Goal: Navigation & Orientation: Find specific page/section

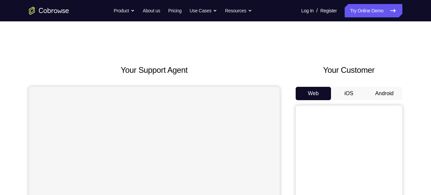
drag, startPoint x: 356, startPoint y: 101, endPoint x: 350, endPoint y: 93, distance: 9.5
click at [350, 93] on div "Web iOS Android" at bounding box center [348, 199] width 107 height 224
click at [350, 93] on button "iOS" at bounding box center [349, 93] width 36 height 13
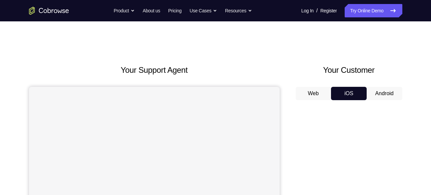
click at [176, 66] on h2 "Your Support Agent" at bounding box center [154, 70] width 251 height 12
click at [388, 98] on button "Android" at bounding box center [384, 93] width 36 height 13
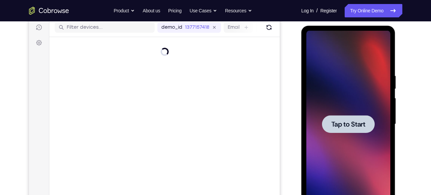
click at [364, 116] on div at bounding box center [348, 124] width 53 height 18
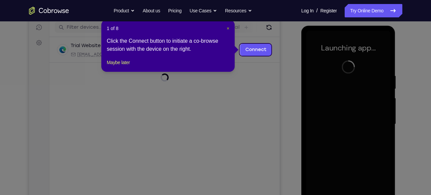
click at [229, 26] on span "×" at bounding box center [228, 28] width 3 height 5
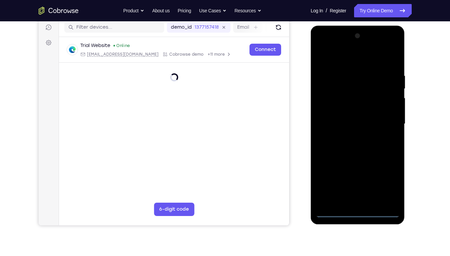
click at [357, 194] on div at bounding box center [358, 124] width 84 height 187
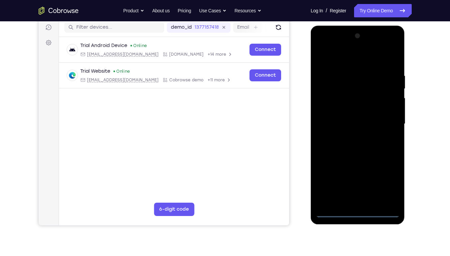
click at [387, 186] on div at bounding box center [358, 124] width 84 height 187
click at [349, 60] on div at bounding box center [358, 124] width 84 height 187
click at [389, 122] on div at bounding box center [358, 124] width 84 height 187
click at [348, 194] on div at bounding box center [358, 124] width 84 height 187
click at [350, 114] on div at bounding box center [358, 124] width 84 height 187
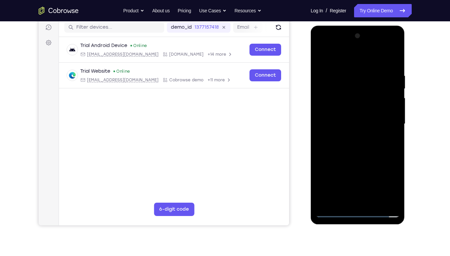
click at [345, 112] on div at bounding box center [358, 124] width 84 height 187
click at [389, 109] on div at bounding box center [358, 124] width 84 height 187
click at [364, 123] on div at bounding box center [358, 124] width 84 height 187
click at [363, 142] on div at bounding box center [358, 124] width 84 height 187
click at [363, 146] on div at bounding box center [358, 124] width 84 height 187
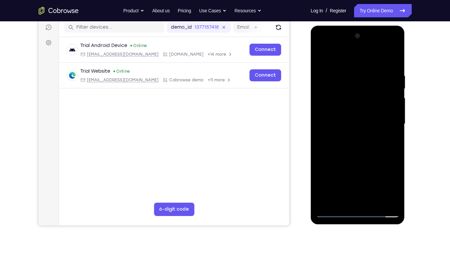
click at [363, 146] on div at bounding box center [358, 124] width 84 height 187
click at [364, 194] on div at bounding box center [358, 124] width 84 height 187
click at [356, 148] on div at bounding box center [358, 124] width 84 height 187
click at [386, 44] on div at bounding box center [358, 124] width 84 height 187
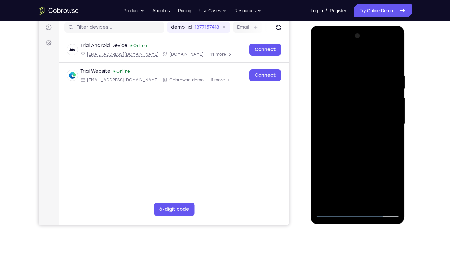
click at [322, 46] on div at bounding box center [358, 124] width 84 height 187
click at [327, 105] on div at bounding box center [358, 124] width 84 height 187
drag, startPoint x: 376, startPoint y: 145, endPoint x: 374, endPoint y: 68, distance: 76.6
click at [374, 68] on div at bounding box center [358, 124] width 84 height 187
click at [351, 194] on div at bounding box center [358, 124] width 84 height 187
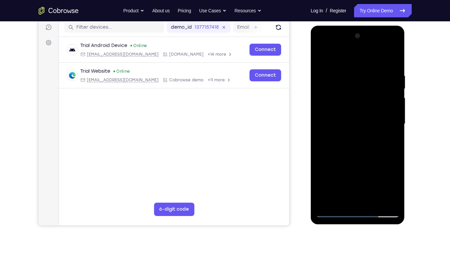
click at [333, 74] on div at bounding box center [358, 124] width 84 height 187
click at [369, 124] on div at bounding box center [358, 124] width 84 height 187
click at [375, 126] on div at bounding box center [358, 124] width 84 height 187
click at [375, 111] on div at bounding box center [358, 124] width 84 height 187
click at [367, 112] on div at bounding box center [358, 124] width 84 height 187
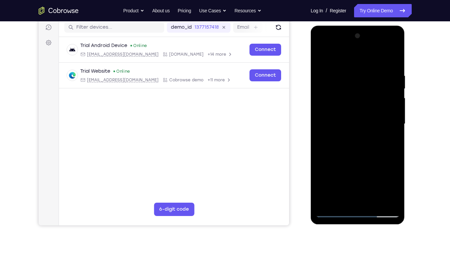
click at [356, 112] on div at bounding box center [358, 124] width 84 height 187
click at [353, 129] on div at bounding box center [358, 124] width 84 height 187
click at [380, 158] on div at bounding box center [358, 124] width 84 height 187
click at [352, 79] on div at bounding box center [358, 124] width 84 height 187
click at [326, 75] on div at bounding box center [358, 124] width 84 height 187
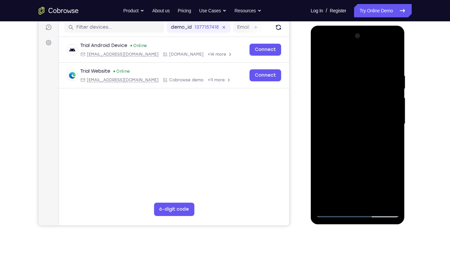
click at [394, 56] on div at bounding box center [358, 124] width 84 height 187
click at [386, 45] on div at bounding box center [358, 124] width 84 height 187
click at [394, 58] on div at bounding box center [358, 124] width 84 height 187
click at [323, 46] on div at bounding box center [358, 124] width 84 height 187
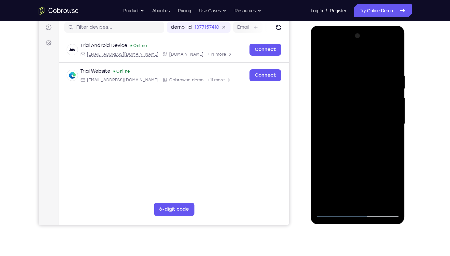
click at [332, 106] on div at bounding box center [358, 124] width 84 height 187
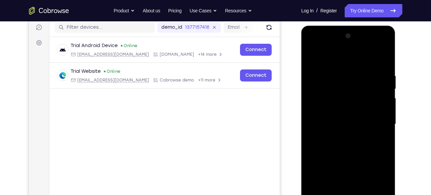
click at [386, 56] on div at bounding box center [348, 124] width 84 height 187
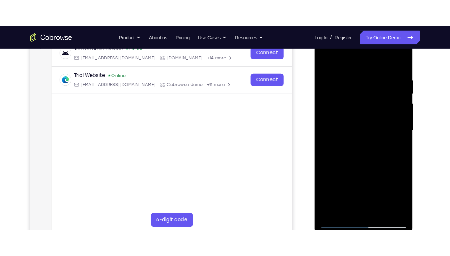
scroll to position [110, 0]
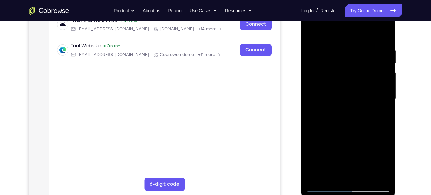
click at [338, 171] on div at bounding box center [348, 98] width 84 height 187
click at [353, 110] on div at bounding box center [348, 98] width 84 height 187
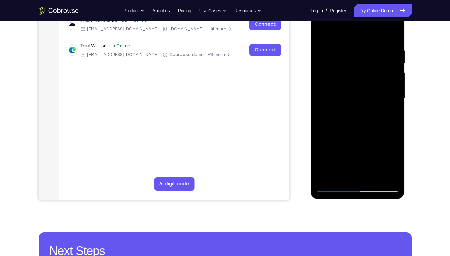
click at [350, 177] on div at bounding box center [358, 98] width 84 height 187
click at [350, 96] on div at bounding box center [358, 98] width 84 height 187
click at [347, 66] on div at bounding box center [358, 98] width 84 height 187
click at [347, 82] on div at bounding box center [358, 98] width 84 height 187
click at [390, 85] on div at bounding box center [358, 98] width 84 height 187
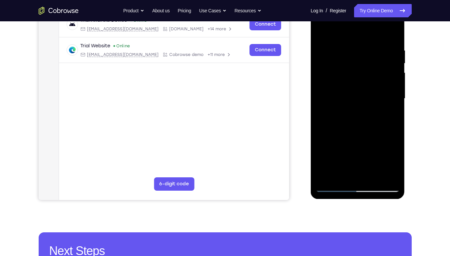
click at [359, 96] on div at bounding box center [358, 98] width 84 height 187
click at [359, 116] on div at bounding box center [358, 98] width 84 height 187
click at [362, 120] on div at bounding box center [358, 98] width 84 height 187
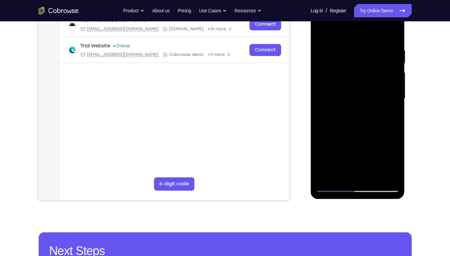
click at [362, 120] on div at bounding box center [358, 98] width 84 height 187
click at [394, 30] on div at bounding box center [358, 98] width 84 height 187
click at [320, 147] on div at bounding box center [358, 98] width 84 height 187
click at [325, 184] on div at bounding box center [358, 98] width 84 height 187
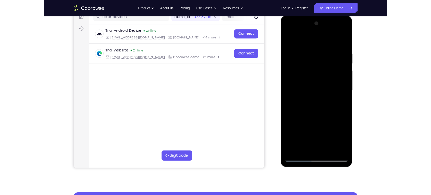
scroll to position [88, 0]
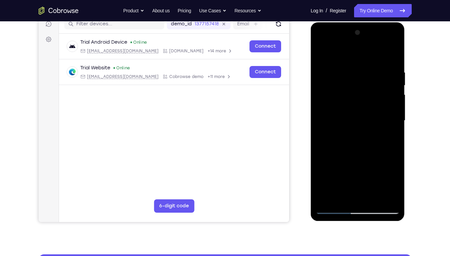
click at [385, 43] on div at bounding box center [358, 120] width 84 height 187
click at [394, 55] on div at bounding box center [358, 120] width 84 height 187
click at [321, 42] on div at bounding box center [358, 120] width 84 height 187
click at [329, 102] on div at bounding box center [358, 120] width 84 height 187
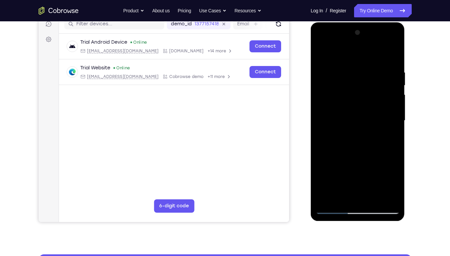
click at [394, 54] on div at bounding box center [358, 120] width 84 height 187
click at [348, 193] on div at bounding box center [358, 120] width 84 height 187
click at [356, 134] on div at bounding box center [358, 120] width 84 height 187
click at [350, 194] on div at bounding box center [358, 120] width 84 height 187
click at [350, 114] on div at bounding box center [358, 120] width 84 height 187
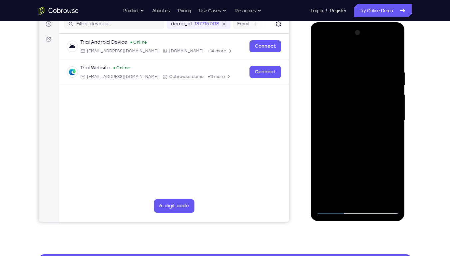
click at [348, 113] on div at bounding box center [358, 120] width 84 height 187
click at [388, 105] on div at bounding box center [358, 120] width 84 height 187
click at [350, 119] on div at bounding box center [358, 120] width 84 height 187
drag, startPoint x: 352, startPoint y: 140, endPoint x: 371, endPoint y: 147, distance: 19.9
click at [371, 147] on div at bounding box center [358, 120] width 84 height 187
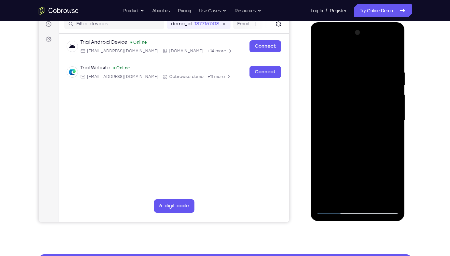
click at [371, 147] on div at bounding box center [358, 120] width 84 height 187
click at [349, 116] on div at bounding box center [358, 120] width 84 height 187
click at [351, 120] on div at bounding box center [358, 120] width 84 height 187
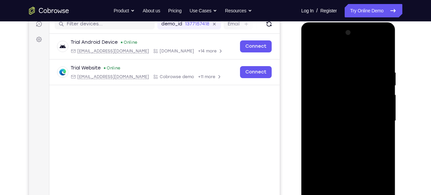
click at [377, 42] on div at bounding box center [348, 120] width 84 height 187
click at [386, 55] on div at bounding box center [348, 120] width 84 height 187
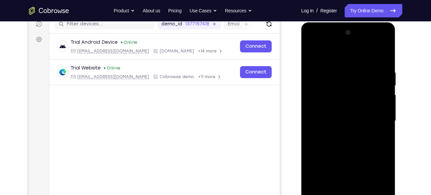
click at [386, 70] on div at bounding box center [348, 120] width 84 height 187
click at [386, 81] on div at bounding box center [348, 120] width 84 height 187
click at [384, 96] on div at bounding box center [348, 120] width 84 height 187
click at [311, 42] on div at bounding box center [348, 120] width 84 height 187
click at [321, 99] on div at bounding box center [348, 120] width 84 height 187
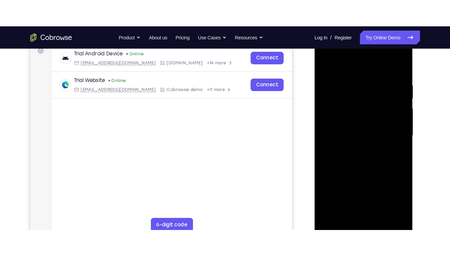
scroll to position [115, 0]
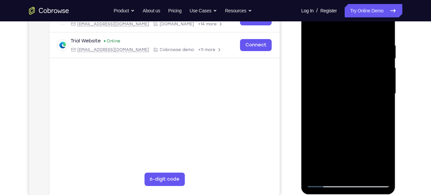
click at [371, 161] on div at bounding box center [348, 93] width 84 height 187
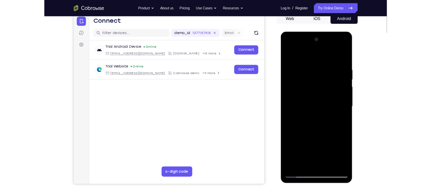
scroll to position [73, 0]
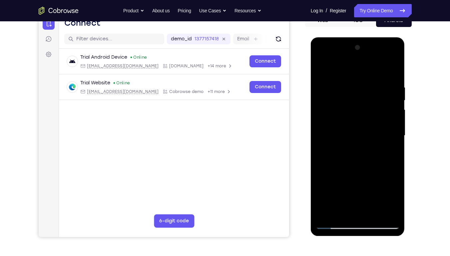
click at [366, 194] on div at bounding box center [358, 135] width 84 height 187
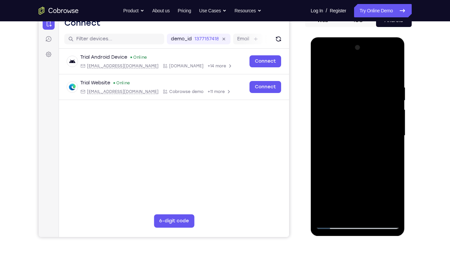
click at [366, 194] on div at bounding box center [358, 135] width 84 height 187
drag, startPoint x: 383, startPoint y: 141, endPoint x: 400, endPoint y: 0, distance: 142.0
click at [400, 37] on html "Online web based iOS Simulators and Android Emulators. Run iPhone, iPad, Mobile…" at bounding box center [358, 137] width 95 height 200
click at [364, 164] on div at bounding box center [358, 135] width 84 height 187
drag, startPoint x: 385, startPoint y: 114, endPoint x: 356, endPoint y: 121, distance: 30.5
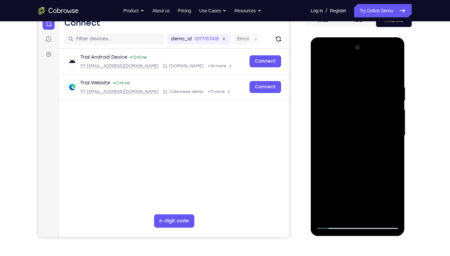
click at [356, 121] on div at bounding box center [358, 135] width 84 height 187
drag, startPoint x: 378, startPoint y: 146, endPoint x: 349, endPoint y: 148, distance: 29.4
click at [349, 148] on div at bounding box center [358, 135] width 84 height 187
